Goal: Task Accomplishment & Management: Complete application form

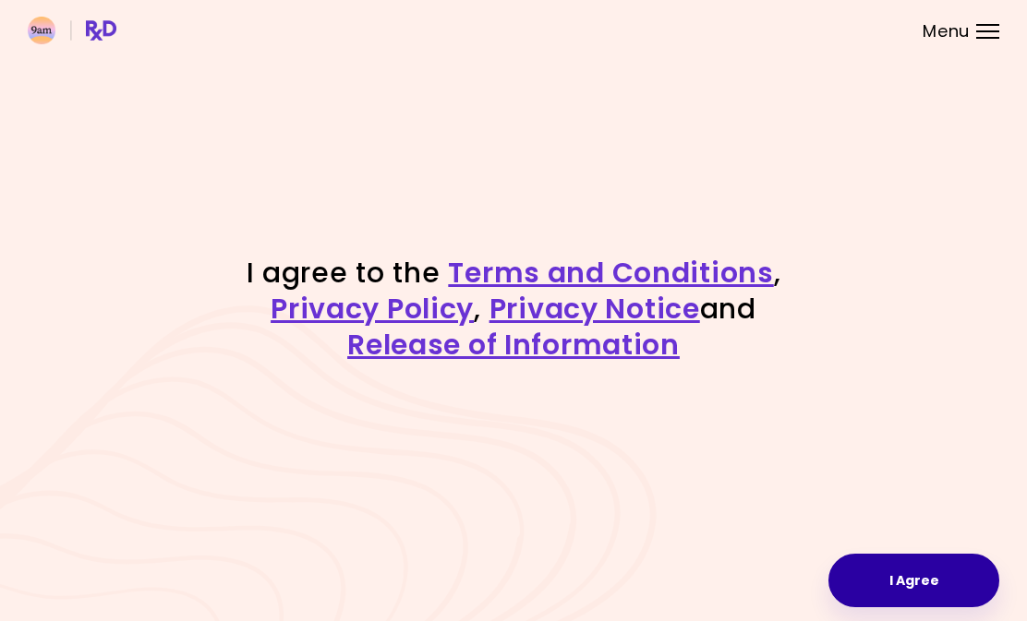
click at [953, 596] on button "I Agree" at bounding box center [913, 581] width 171 height 54
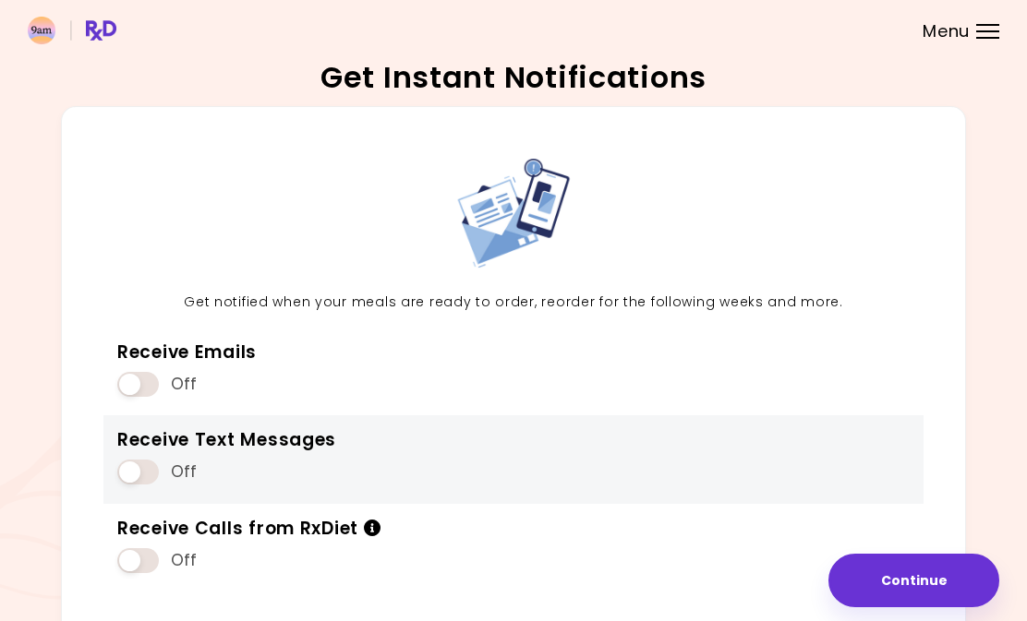
scroll to position [94, 0]
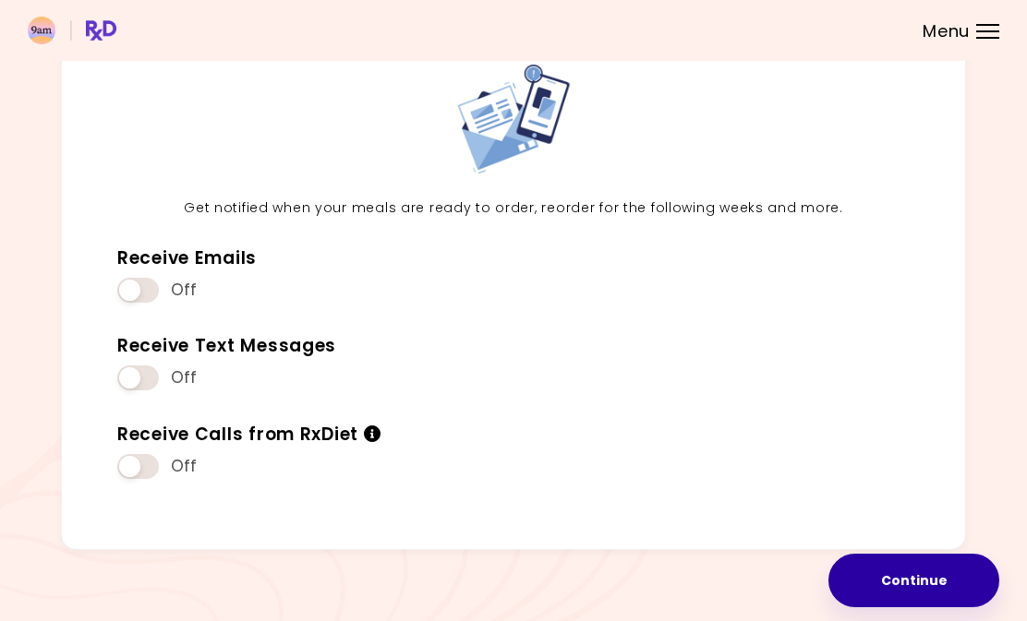
click at [907, 586] on button "Continue" at bounding box center [913, 581] width 171 height 54
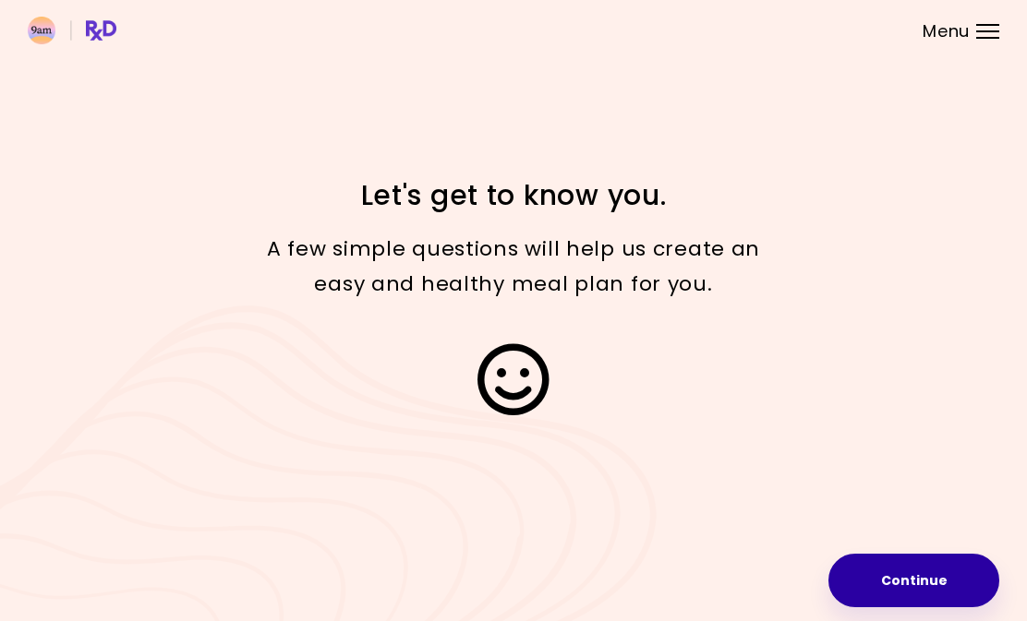
click at [896, 585] on button "Continue" at bounding box center [913, 581] width 171 height 54
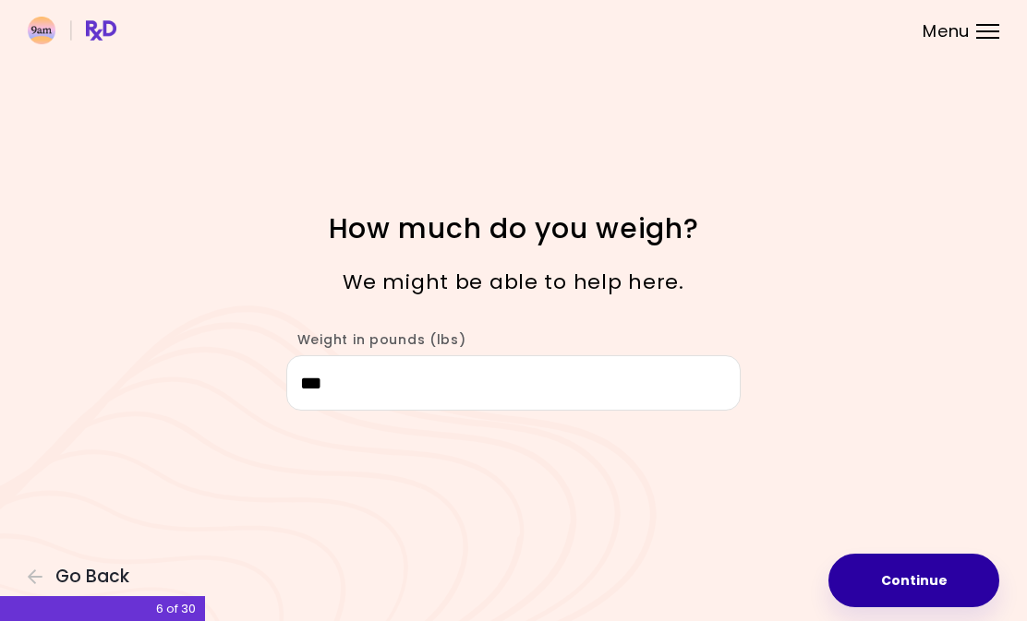
click at [875, 572] on button "Continue" at bounding box center [913, 581] width 171 height 54
select select "****"
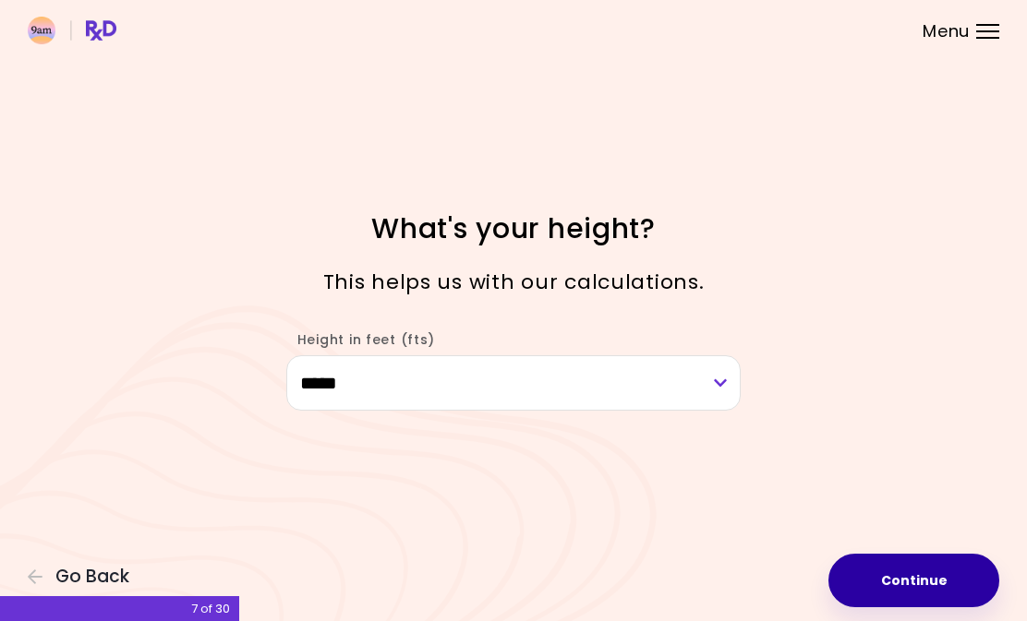
click at [892, 577] on button "Continue" at bounding box center [913, 581] width 171 height 54
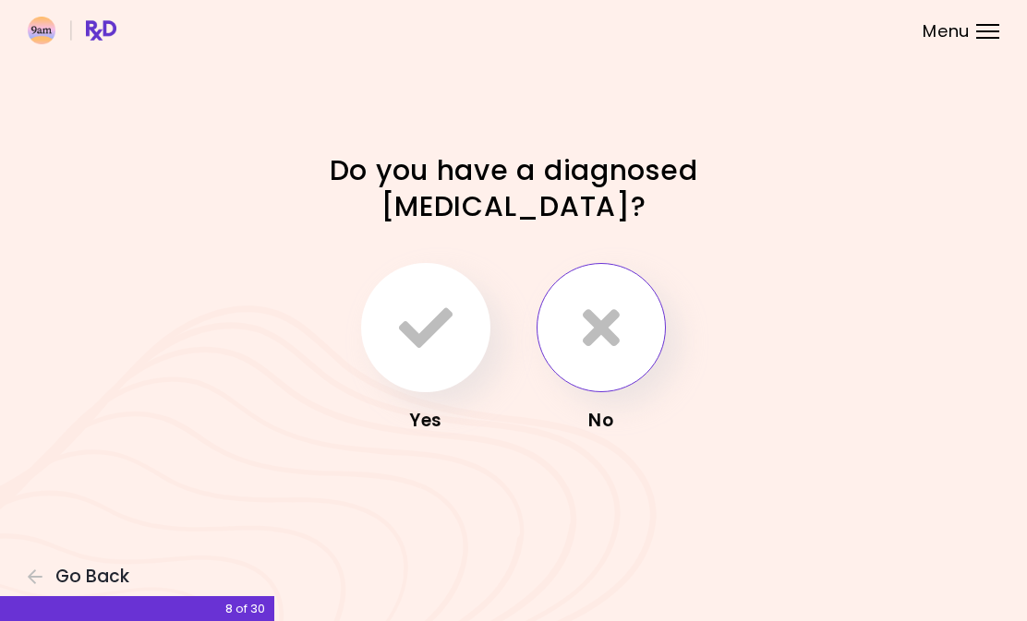
click at [620, 368] on button "button" at bounding box center [600, 327] width 129 height 129
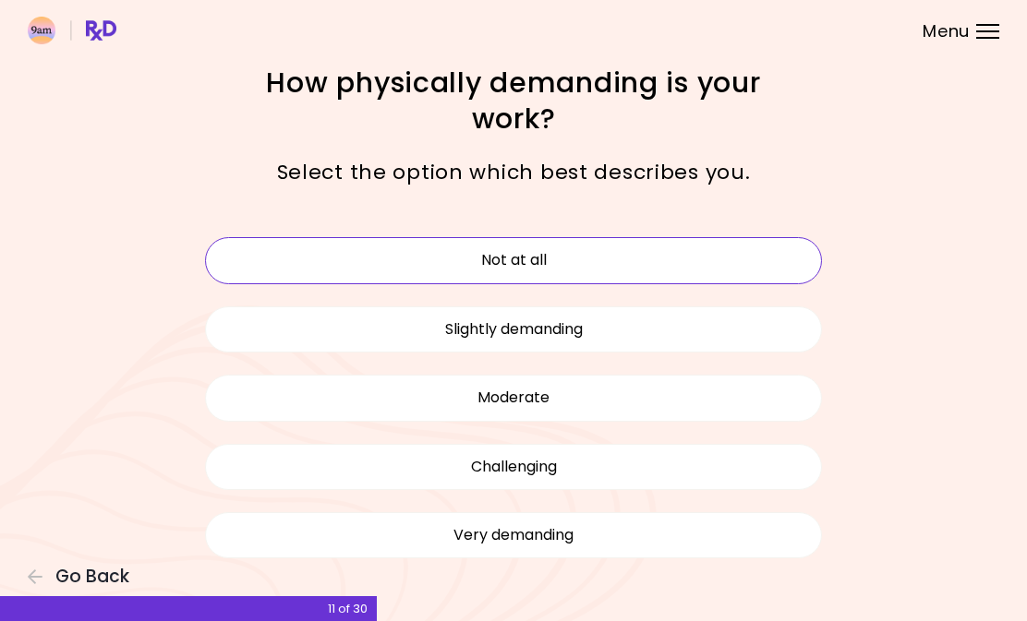
click at [544, 260] on button "Not at all" at bounding box center [513, 260] width 617 height 46
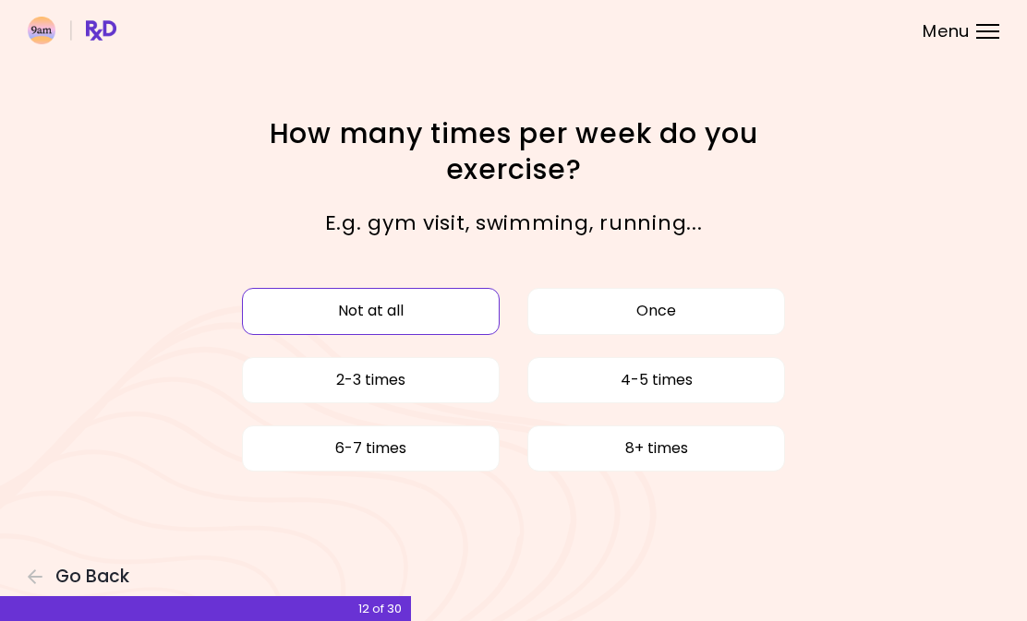
click at [464, 321] on button "Not at all" at bounding box center [371, 311] width 258 height 46
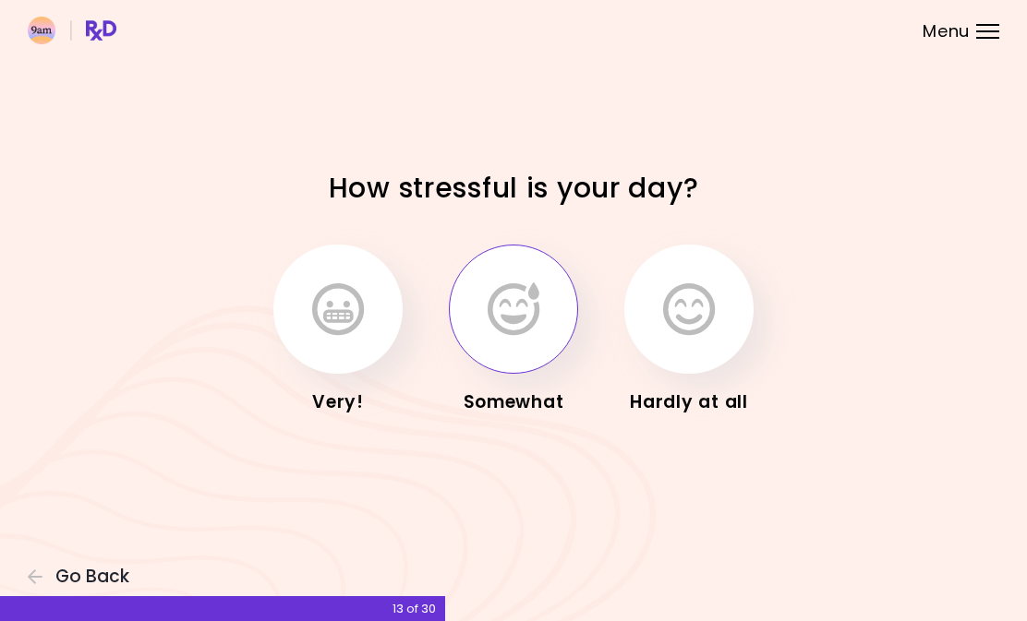
click at [505, 340] on button "button" at bounding box center [513, 309] width 129 height 129
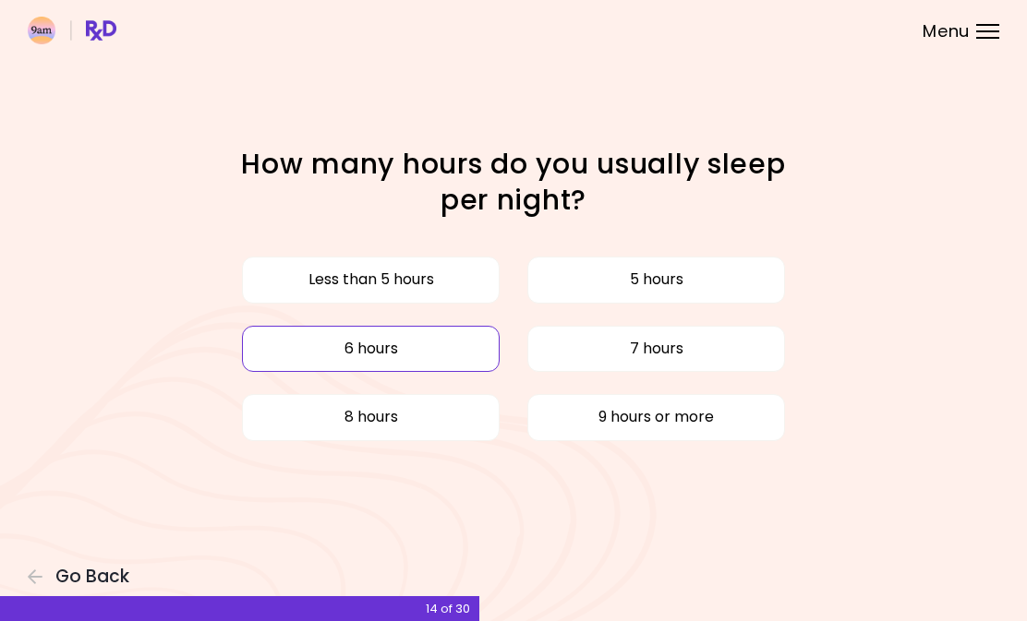
click at [476, 356] on button "6 hours" at bounding box center [371, 349] width 258 height 46
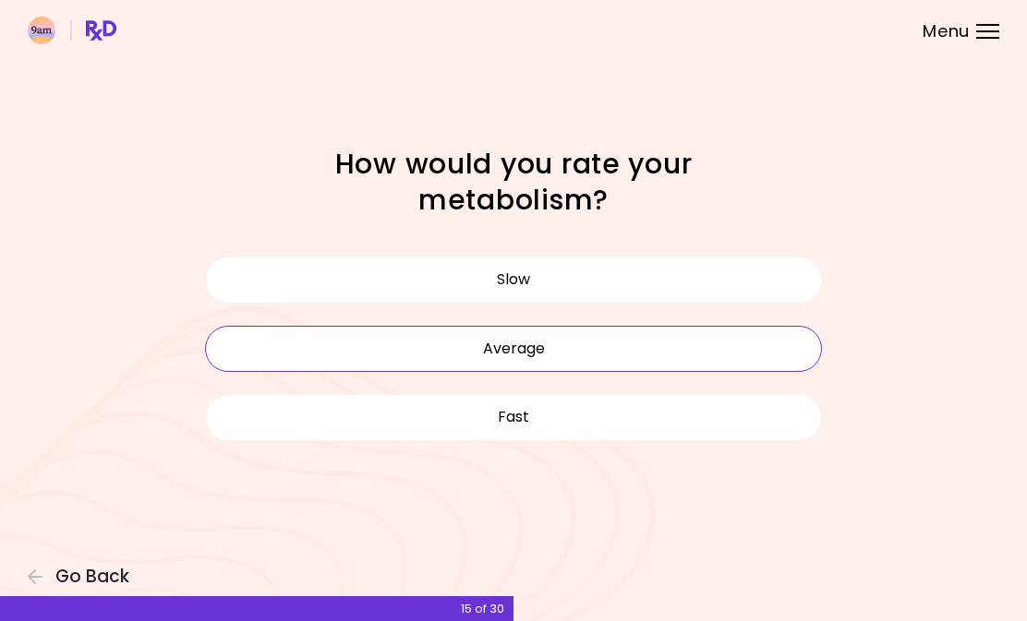
click at [490, 345] on button "Average" at bounding box center [513, 349] width 617 height 46
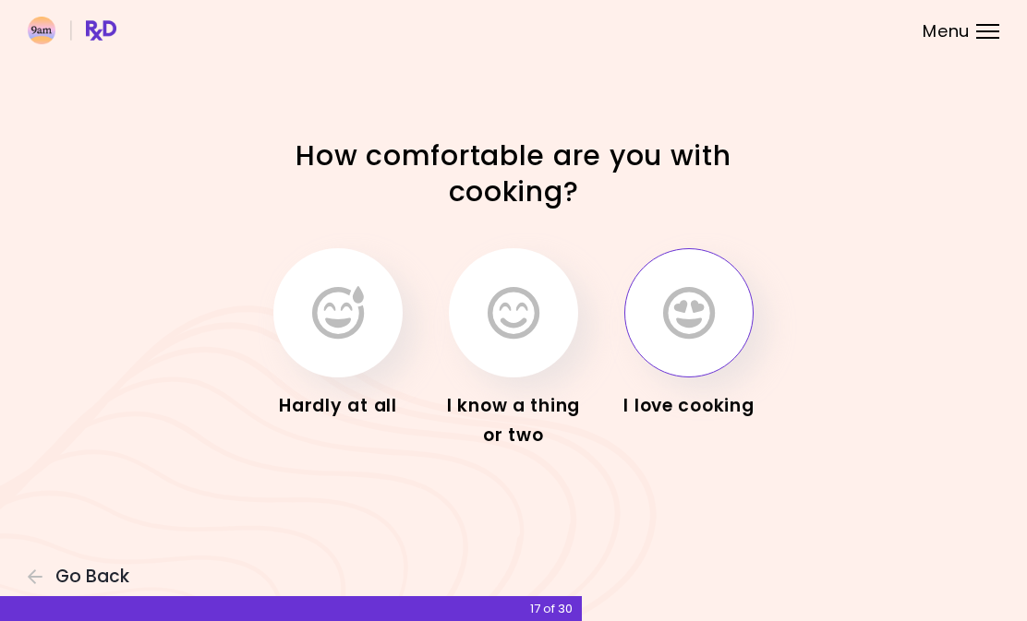
click at [679, 350] on button "button" at bounding box center [688, 312] width 129 height 129
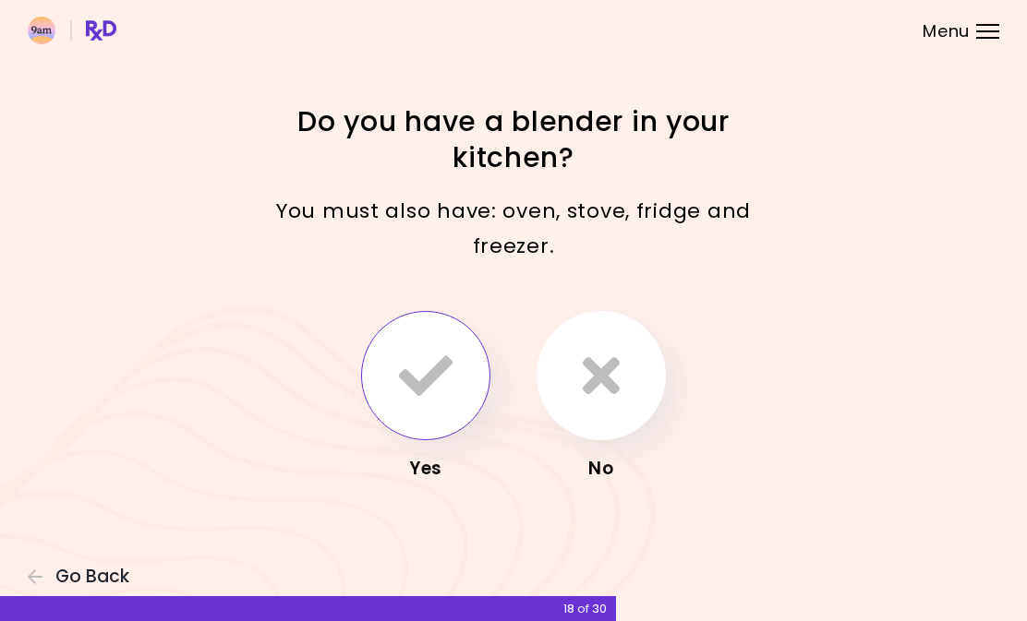
click at [440, 347] on button "button" at bounding box center [425, 375] width 129 height 129
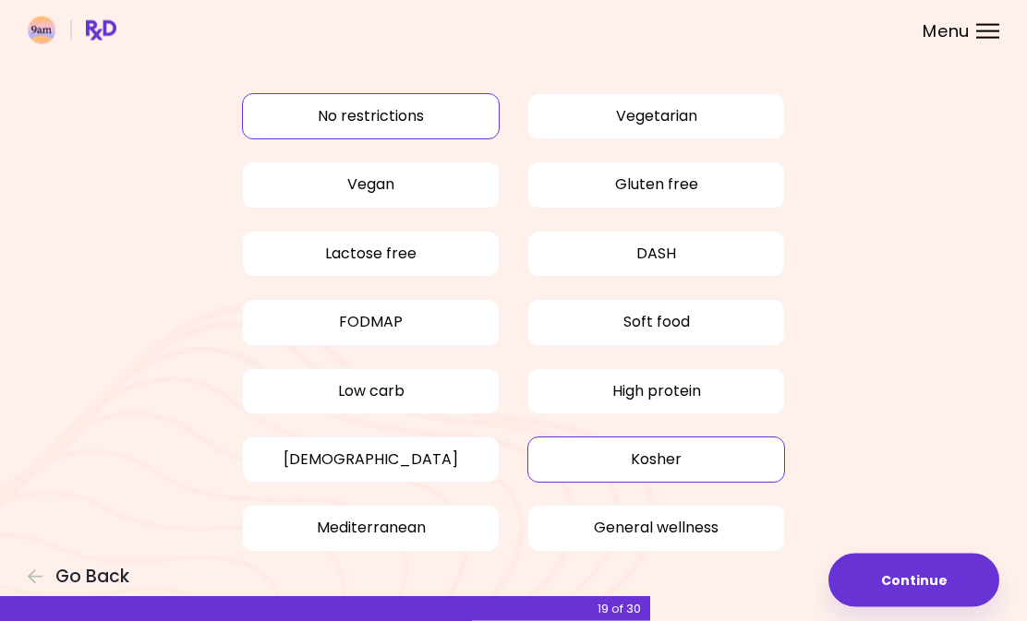
scroll to position [76, 0]
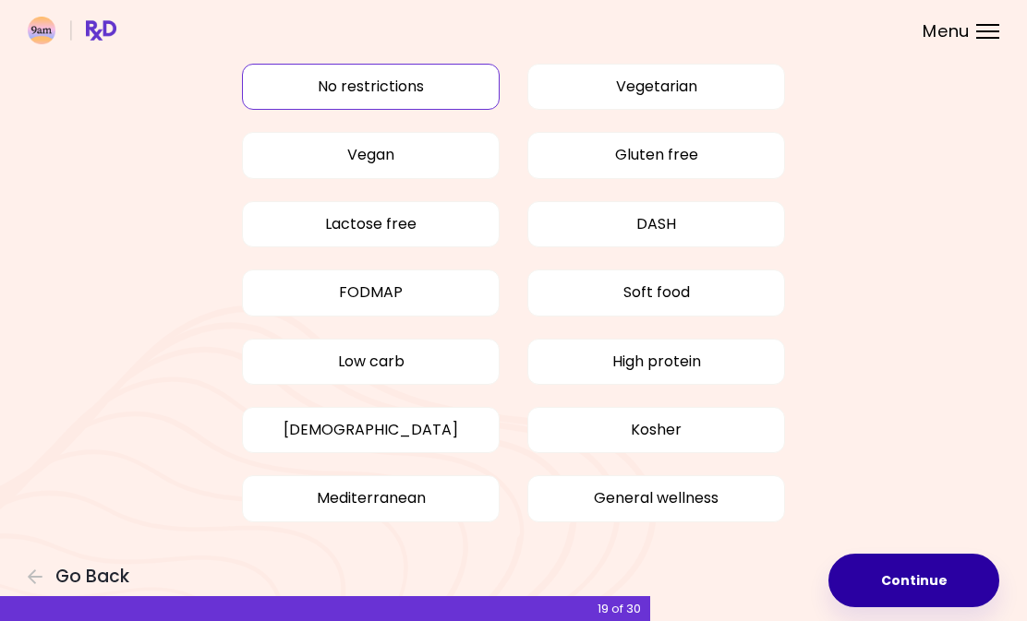
click at [878, 565] on button "Continue" at bounding box center [913, 581] width 171 height 54
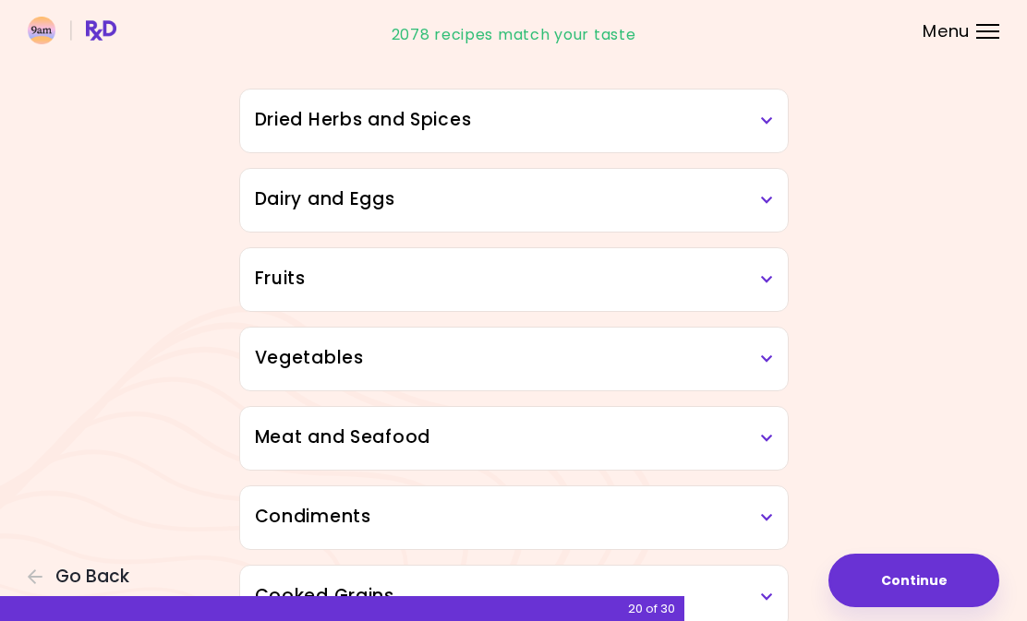
click at [598, 452] on div "Meat and Seafood" at bounding box center [514, 438] width 548 height 63
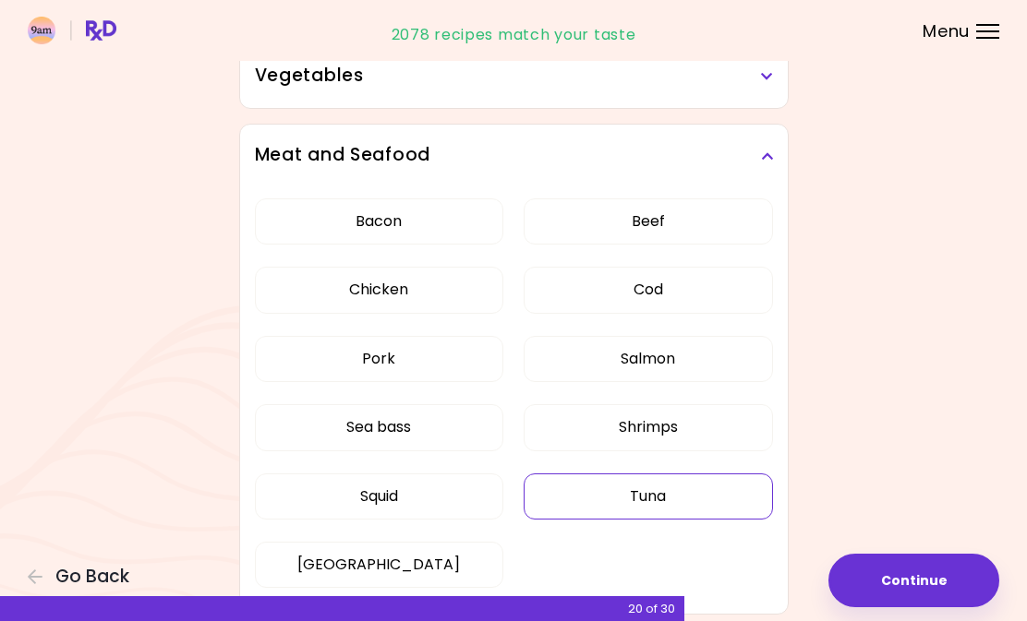
scroll to position [471, 0]
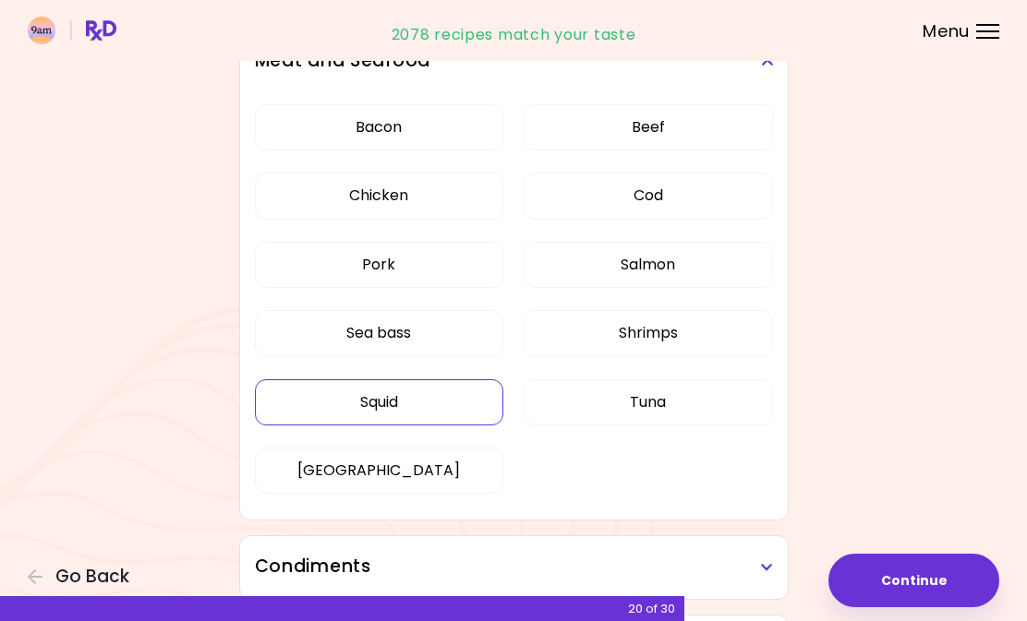
click at [417, 405] on button "Squid" at bounding box center [379, 403] width 248 height 46
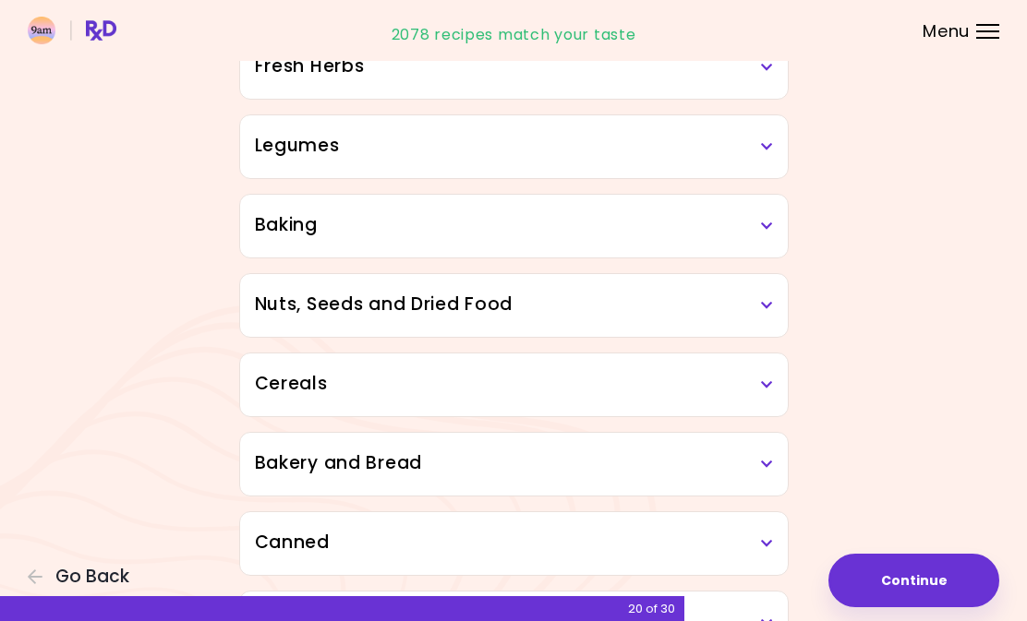
scroll to position [1308, 0]
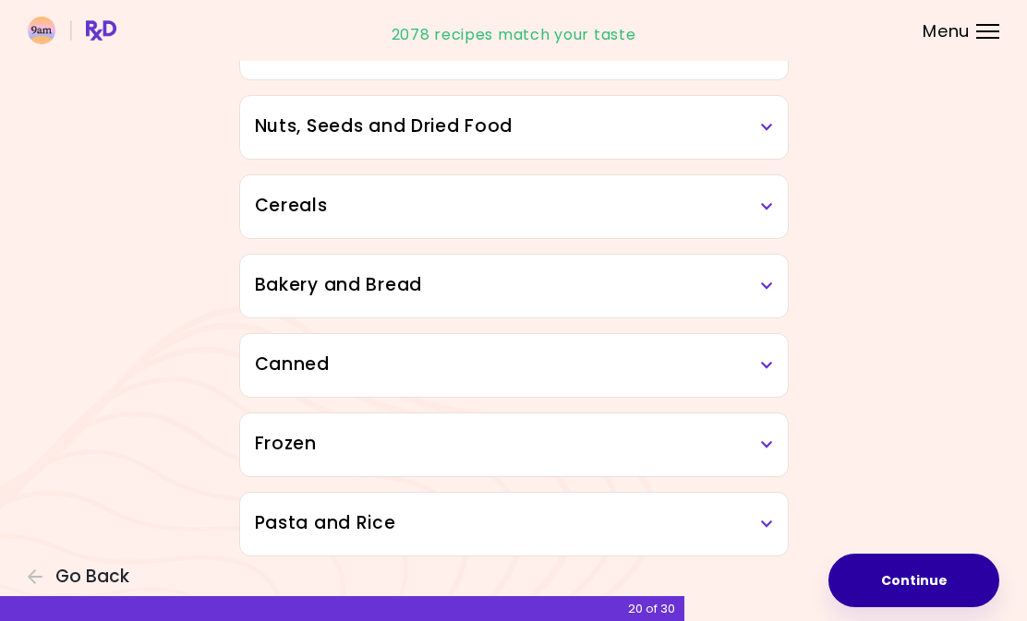
click at [921, 590] on button "Continue" at bounding box center [913, 581] width 171 height 54
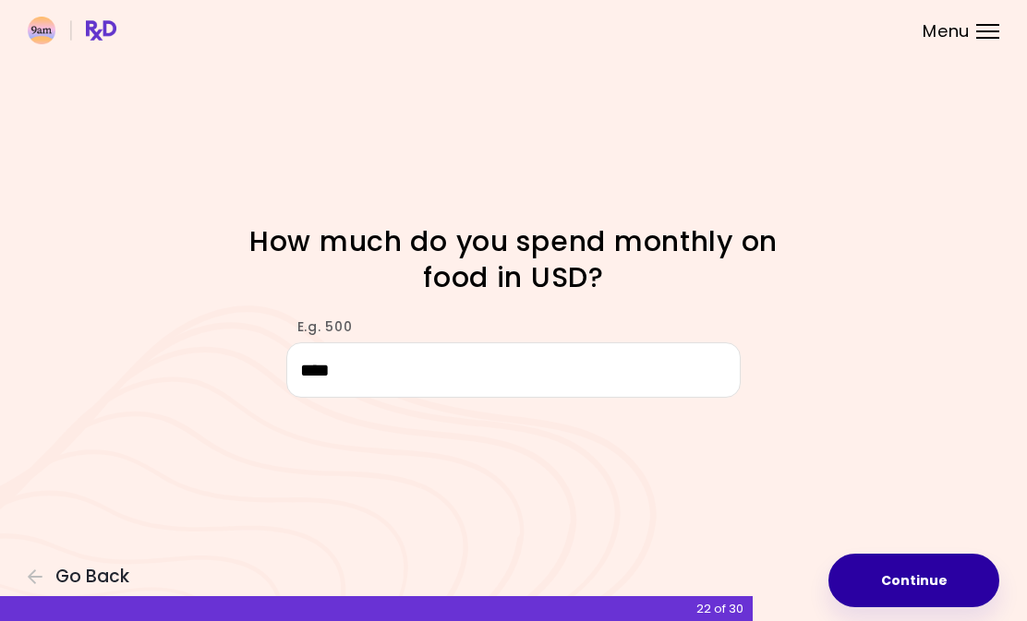
type input "****"
click at [883, 581] on button "Continue" at bounding box center [913, 581] width 171 height 54
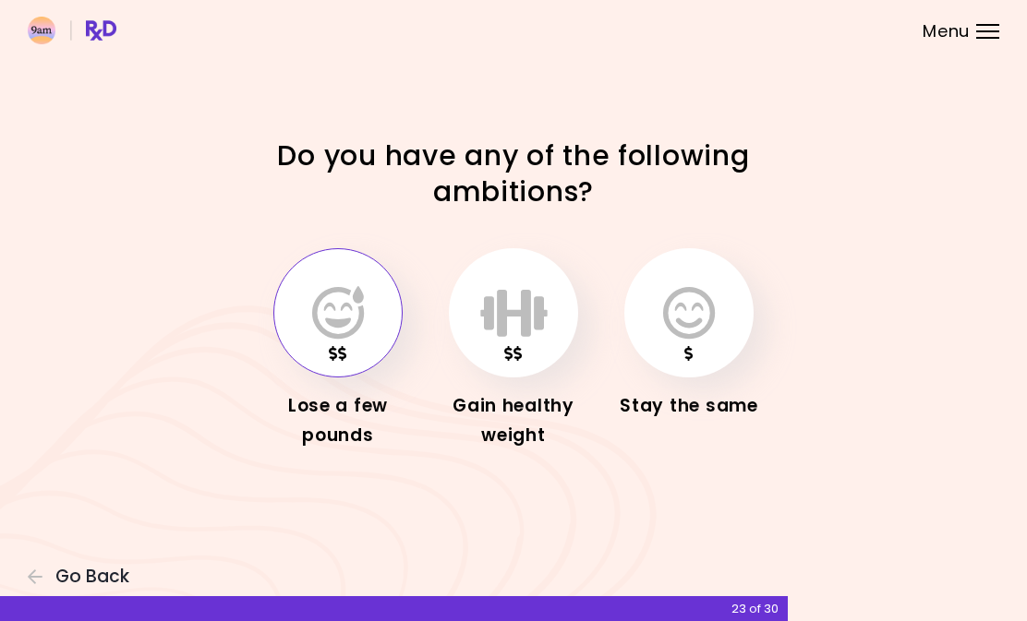
click at [305, 319] on button "button" at bounding box center [337, 312] width 129 height 129
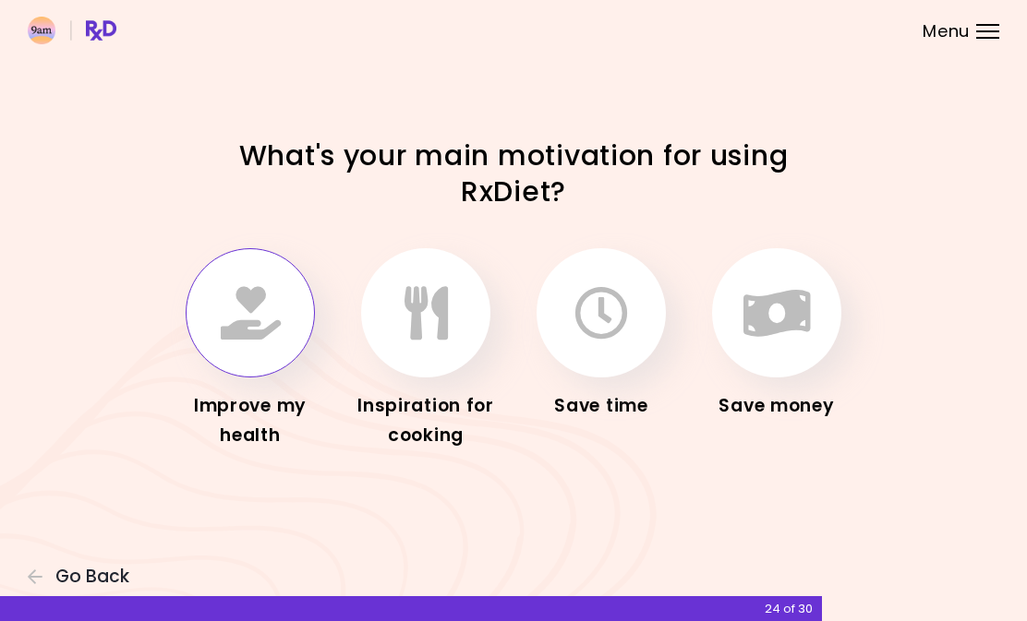
click at [258, 319] on icon "button" at bounding box center [251, 313] width 60 height 54
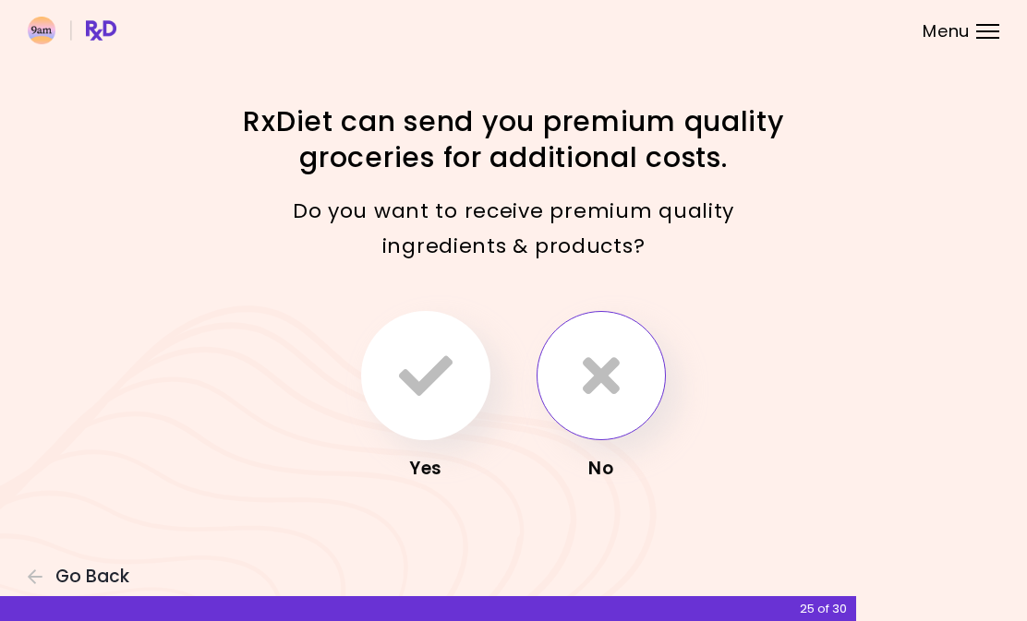
click at [603, 375] on icon "button" at bounding box center [601, 376] width 37 height 54
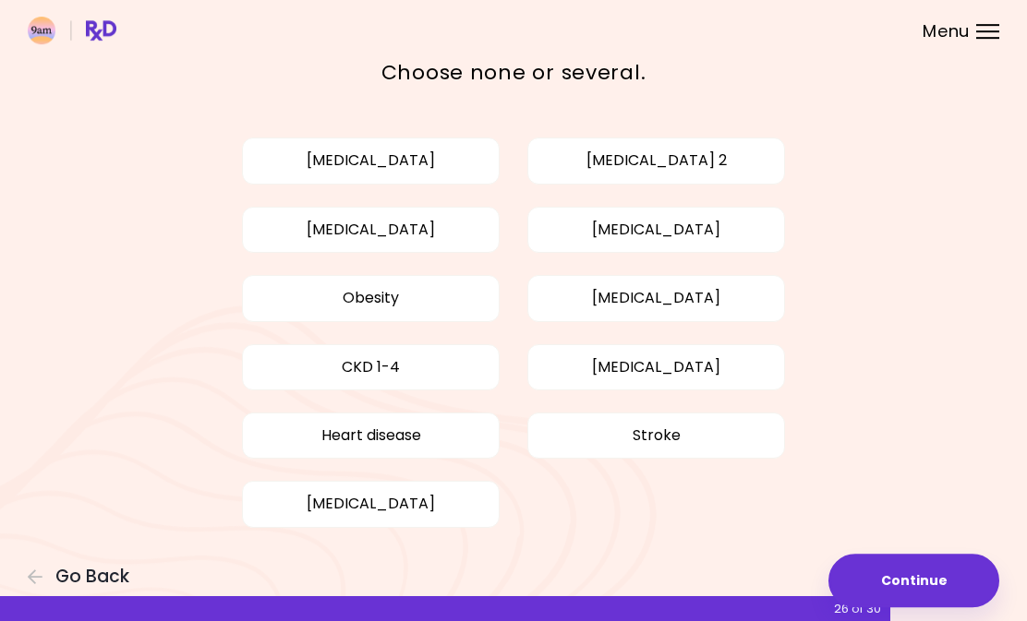
scroll to position [105, 0]
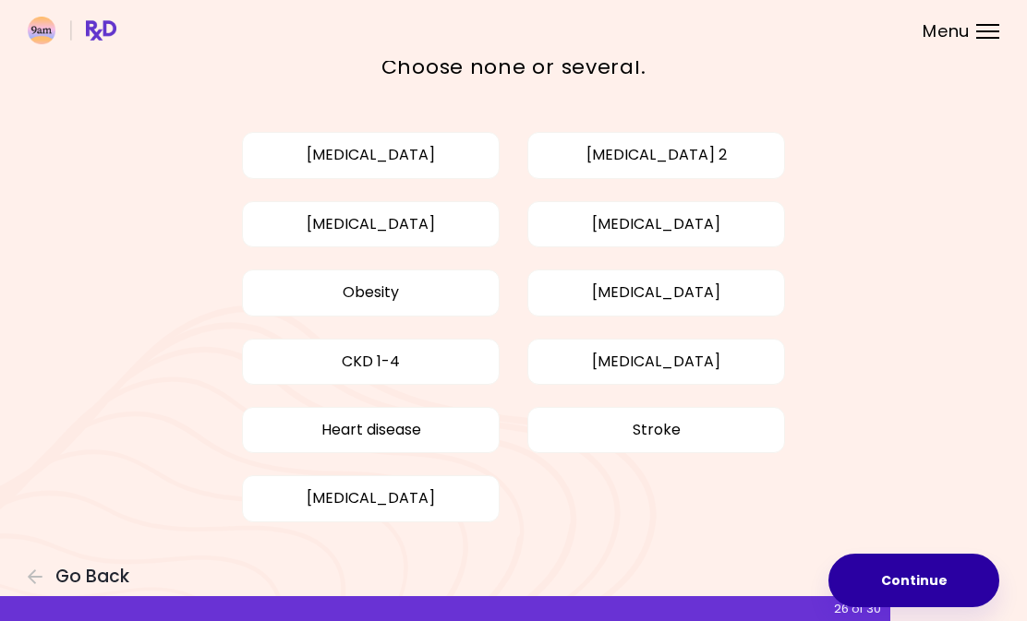
click at [903, 573] on button "Continue" at bounding box center [913, 581] width 171 height 54
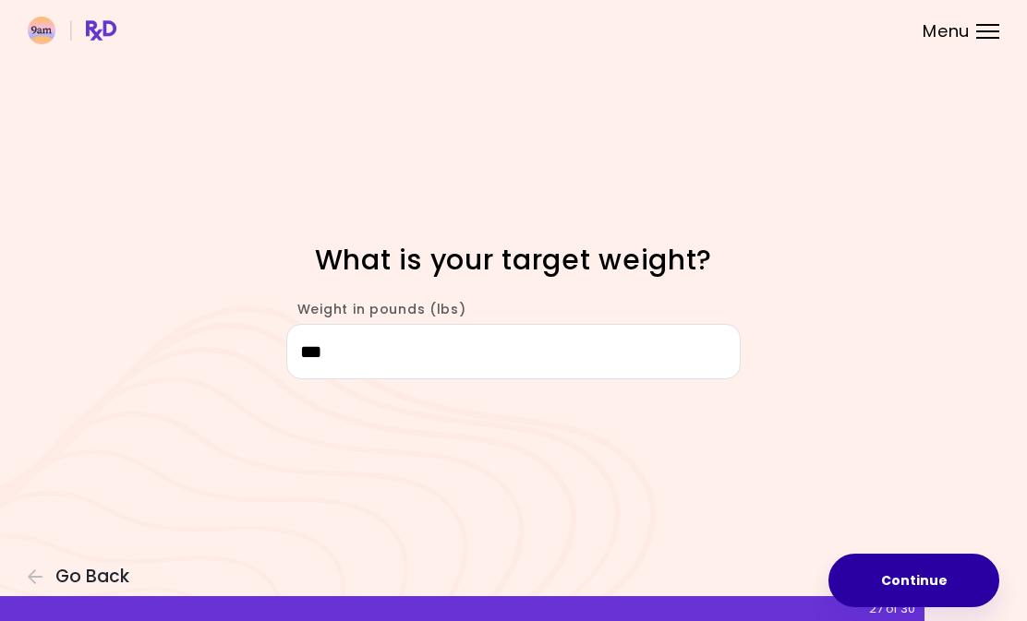
type input "***"
click at [930, 567] on button "Continue" at bounding box center [913, 581] width 171 height 54
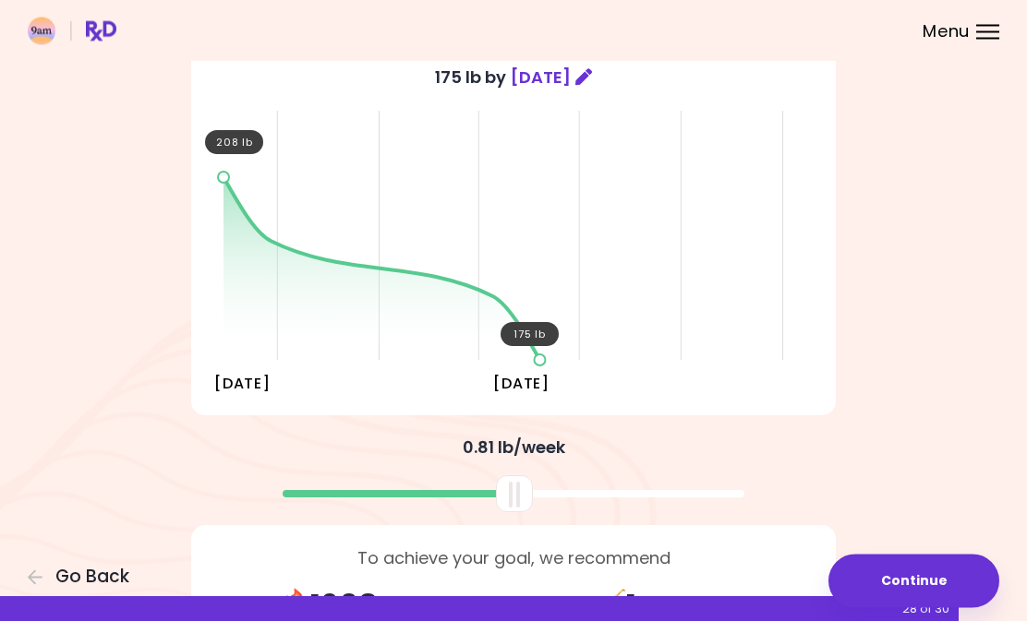
scroll to position [188, 0]
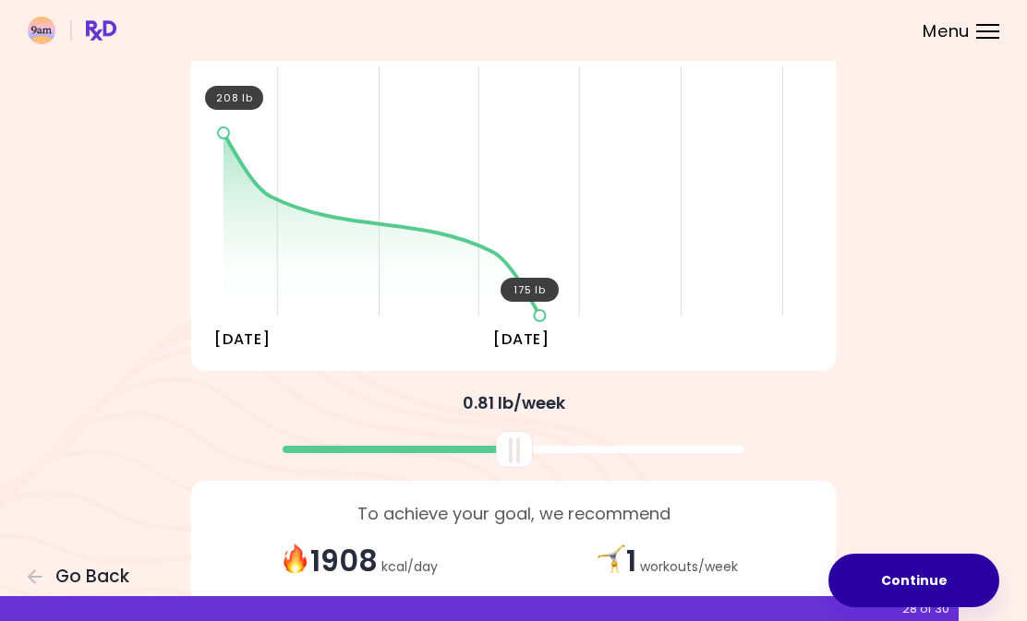
click at [923, 566] on button "Continue" at bounding box center [913, 581] width 171 height 54
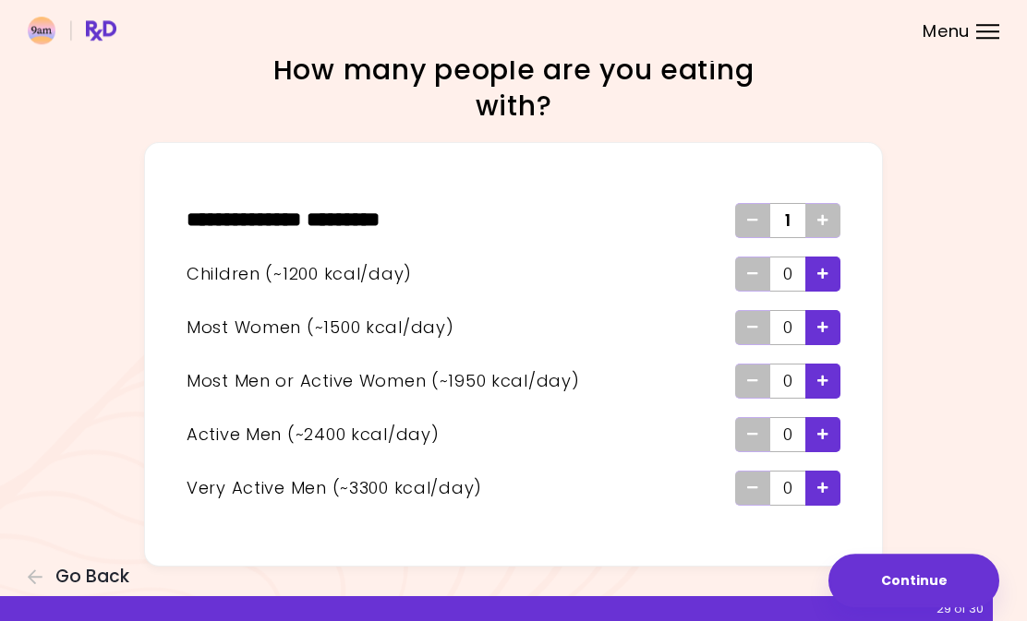
scroll to position [23, 0]
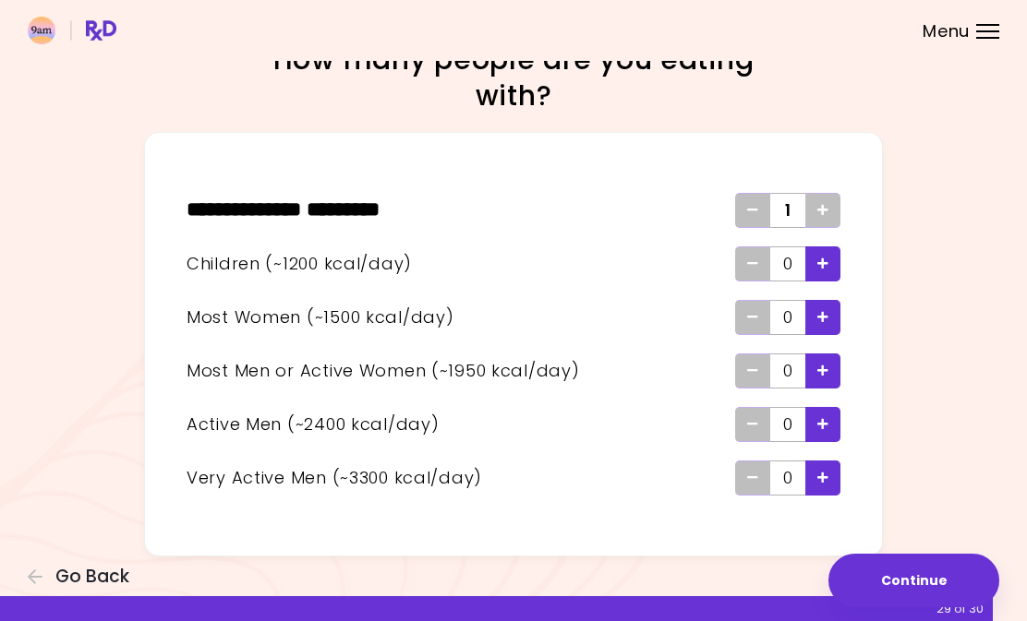
click at [827, 273] on span "Add - Child" at bounding box center [822, 264] width 11 height 30
click at [822, 315] on icon "Add - Woman" at bounding box center [822, 317] width 11 height 12
click at [822, 316] on icon "Add - Woman" at bounding box center [822, 317] width 11 height 12
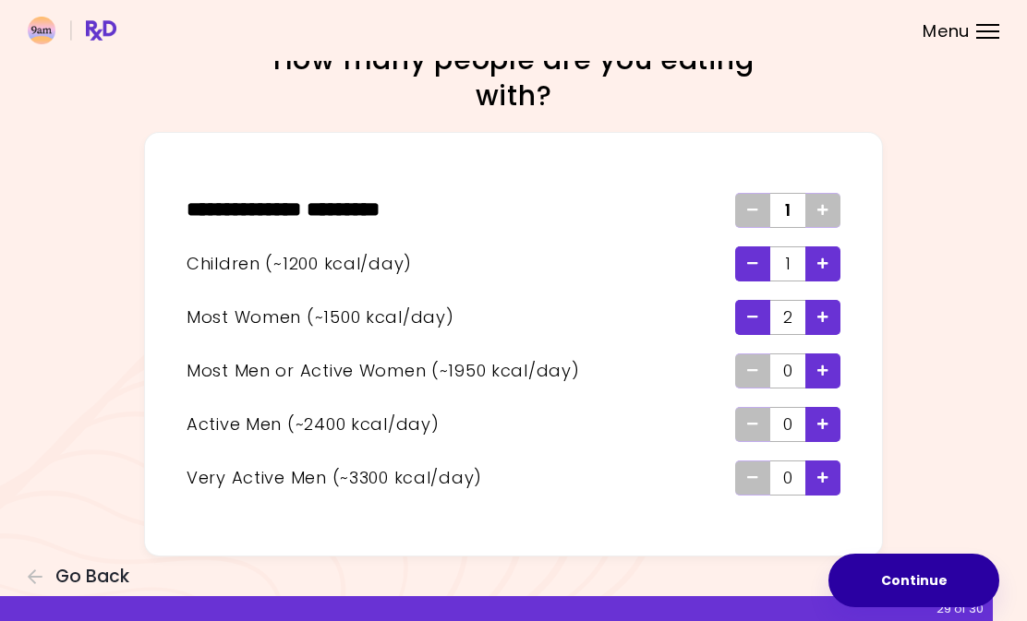
click at [898, 575] on button "Continue" at bounding box center [913, 581] width 171 height 54
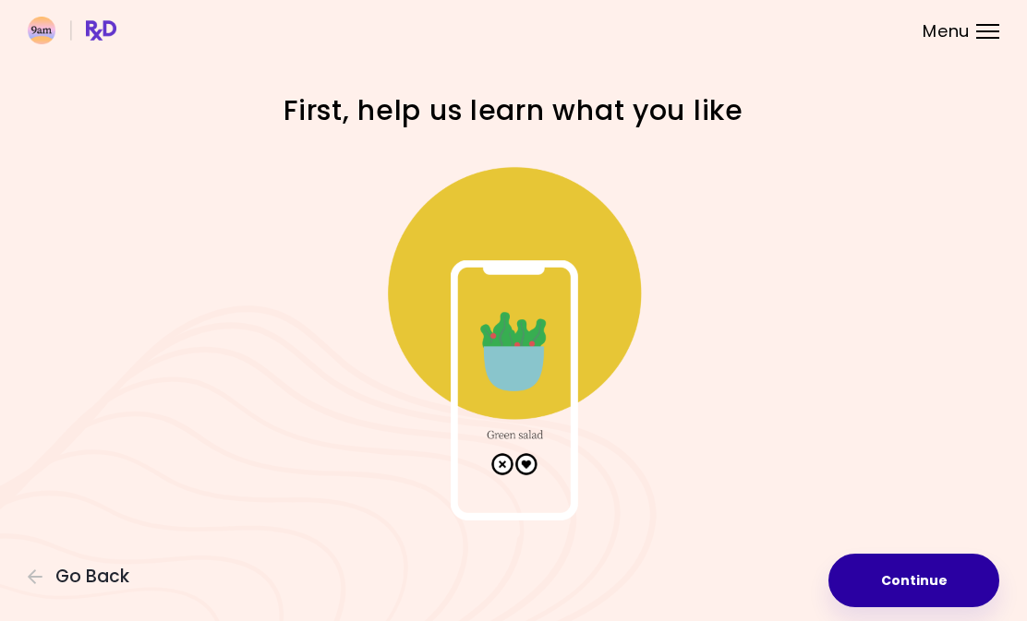
click at [900, 574] on button "Continue" at bounding box center [913, 581] width 171 height 54
